Goal: Task Accomplishment & Management: Use online tool/utility

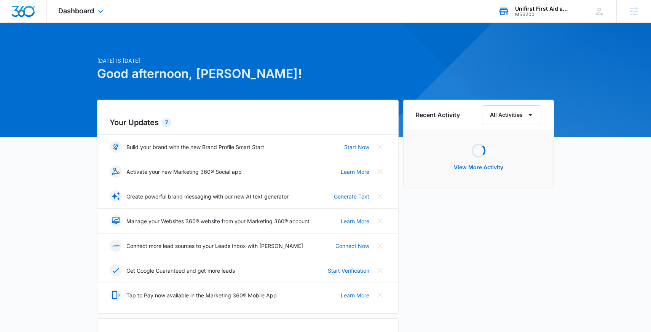
click at [538, 11] on div "Unifirst First Aid and Safety" at bounding box center [543, 9] width 56 height 6
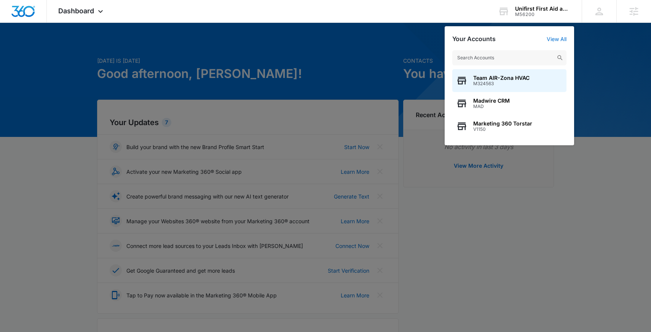
click at [359, 46] on div at bounding box center [325, 166] width 651 height 332
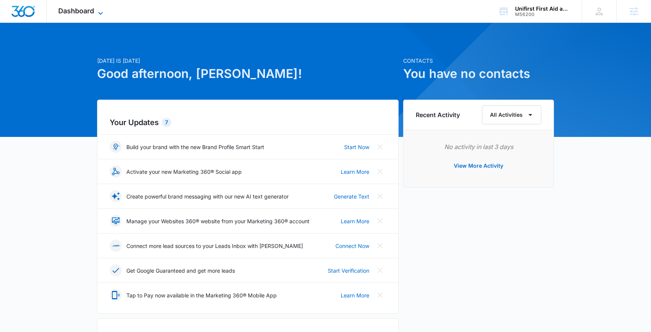
click at [78, 10] on span "Dashboard" at bounding box center [76, 11] width 36 height 8
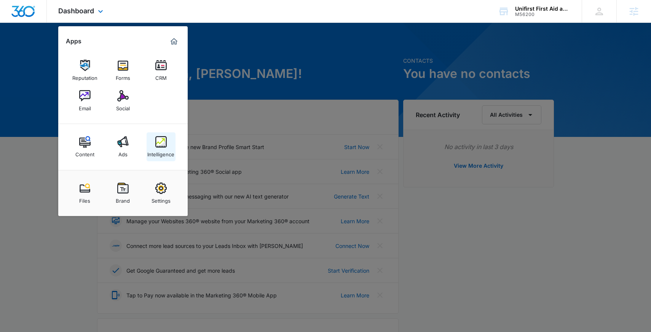
click at [161, 144] on img at bounding box center [160, 141] width 11 height 11
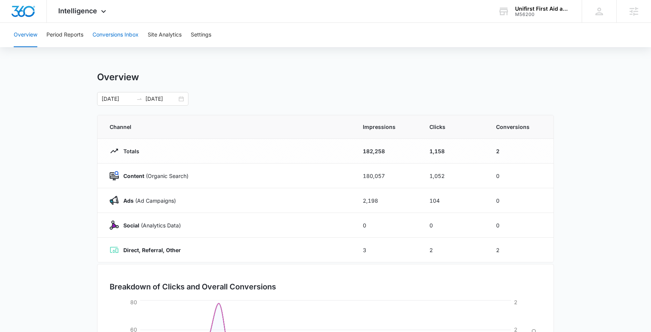
click at [127, 38] on button "Conversions Inbox" at bounding box center [116, 35] width 46 height 24
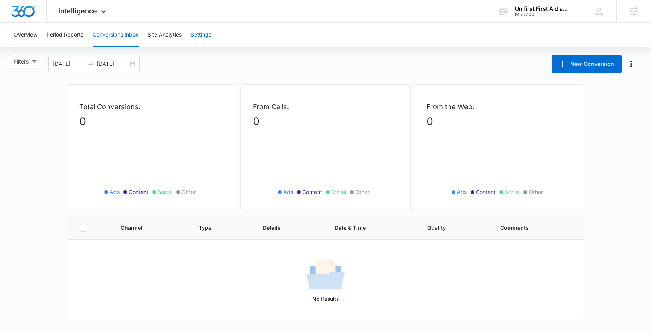
click at [203, 33] on button "Settings" at bounding box center [201, 35] width 21 height 24
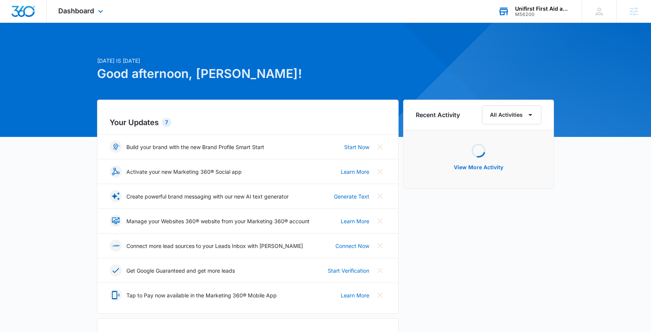
click at [564, 12] on div "M56200" at bounding box center [543, 14] width 56 height 5
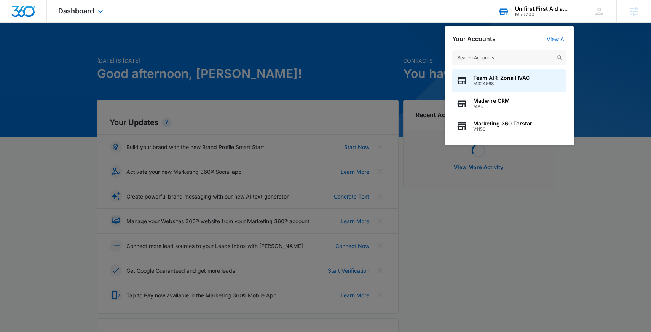
click at [559, 35] on div "Your Accounts View All" at bounding box center [509, 38] width 114 height 7
click at [559, 42] on link "View All" at bounding box center [557, 39] width 20 height 6
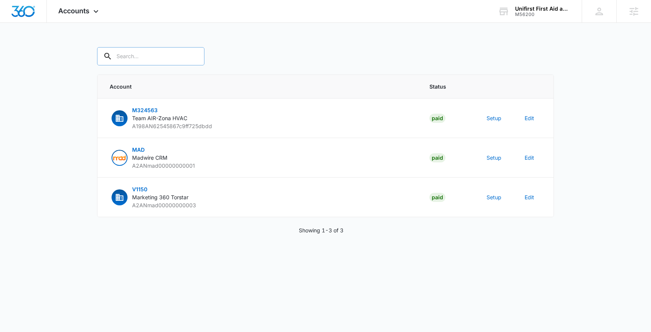
click at [156, 62] on input "text" at bounding box center [150, 56] width 107 height 18
paste input "M56200"
type input "M56200"
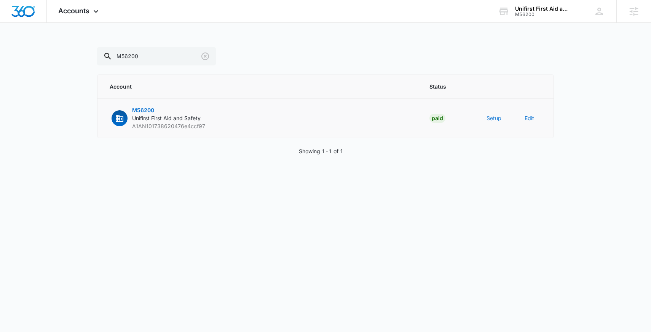
click at [494, 121] on button "Setup" at bounding box center [494, 118] width 15 height 8
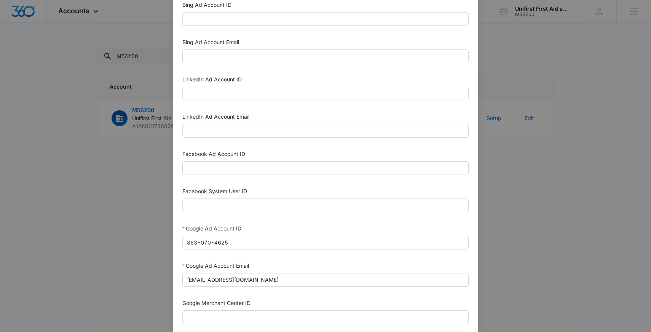
scroll to position [72, 0]
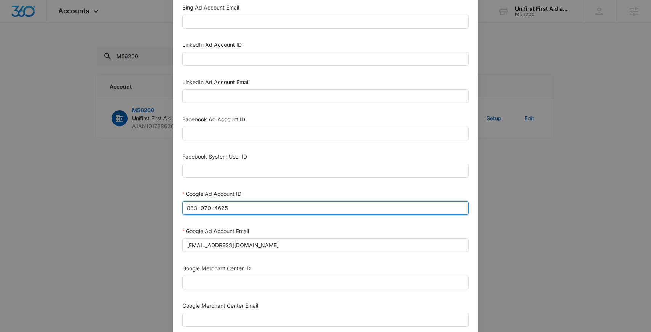
click at [247, 206] on input "863-070-4625" at bounding box center [325, 208] width 286 height 14
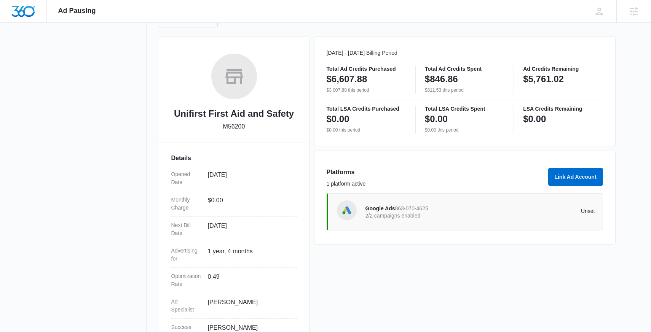
scroll to position [126, 0]
